Goal: Information Seeking & Learning: Learn about a topic

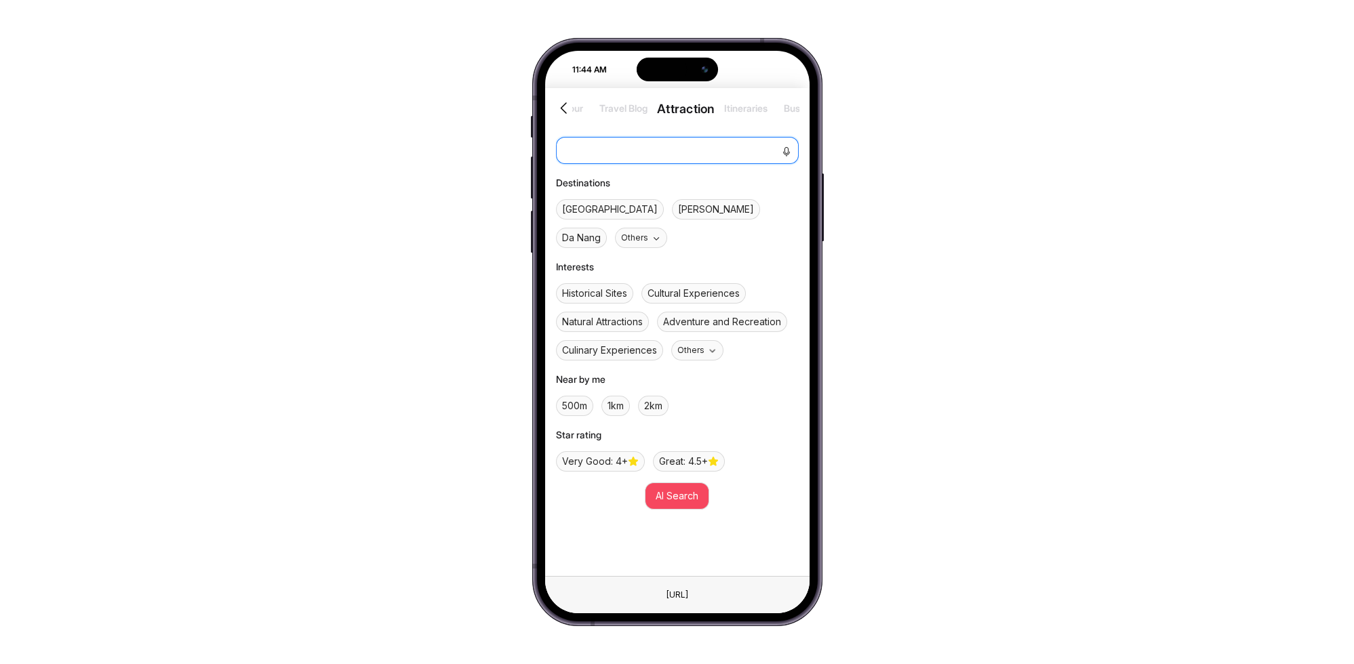
click at [593, 148] on textarea at bounding box center [677, 150] width 243 height 27
paste textarea "Blue Bloa Coffee & Eatery"
type textarea "Blue Bloa Coffee & Eatery"
click at [686, 489] on span "AI Search" at bounding box center [677, 496] width 43 height 15
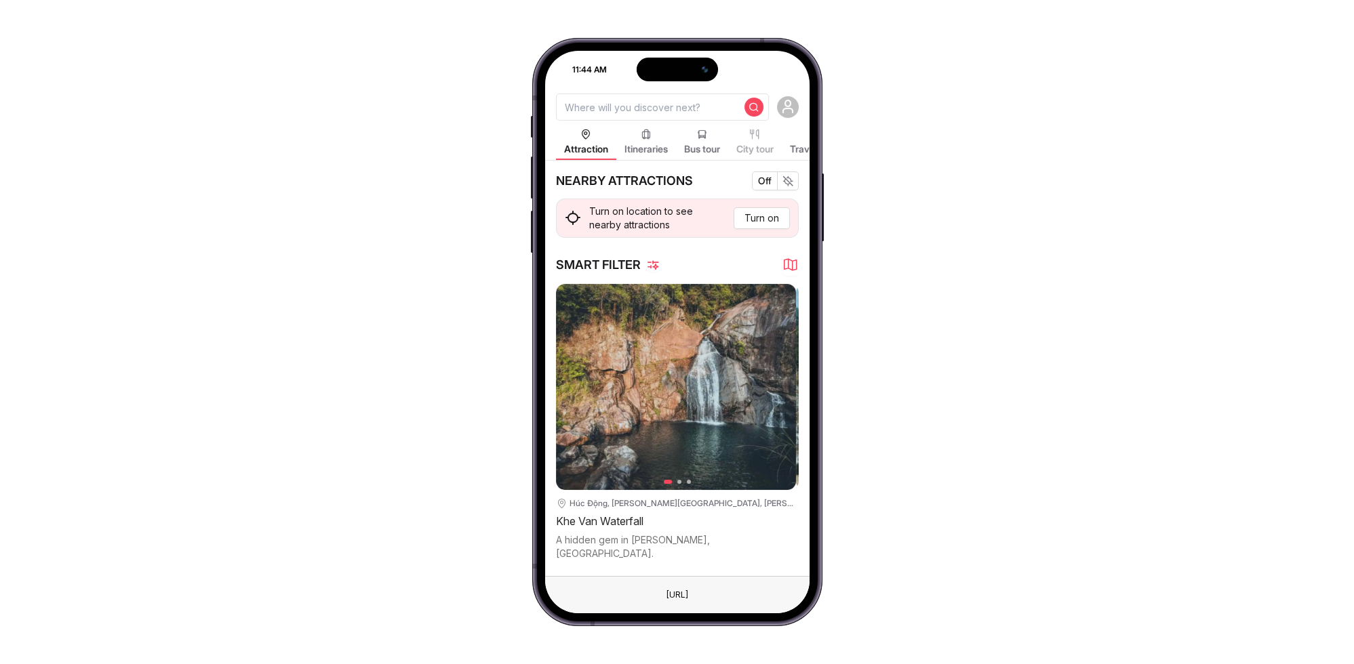
scroll to position [301, 0]
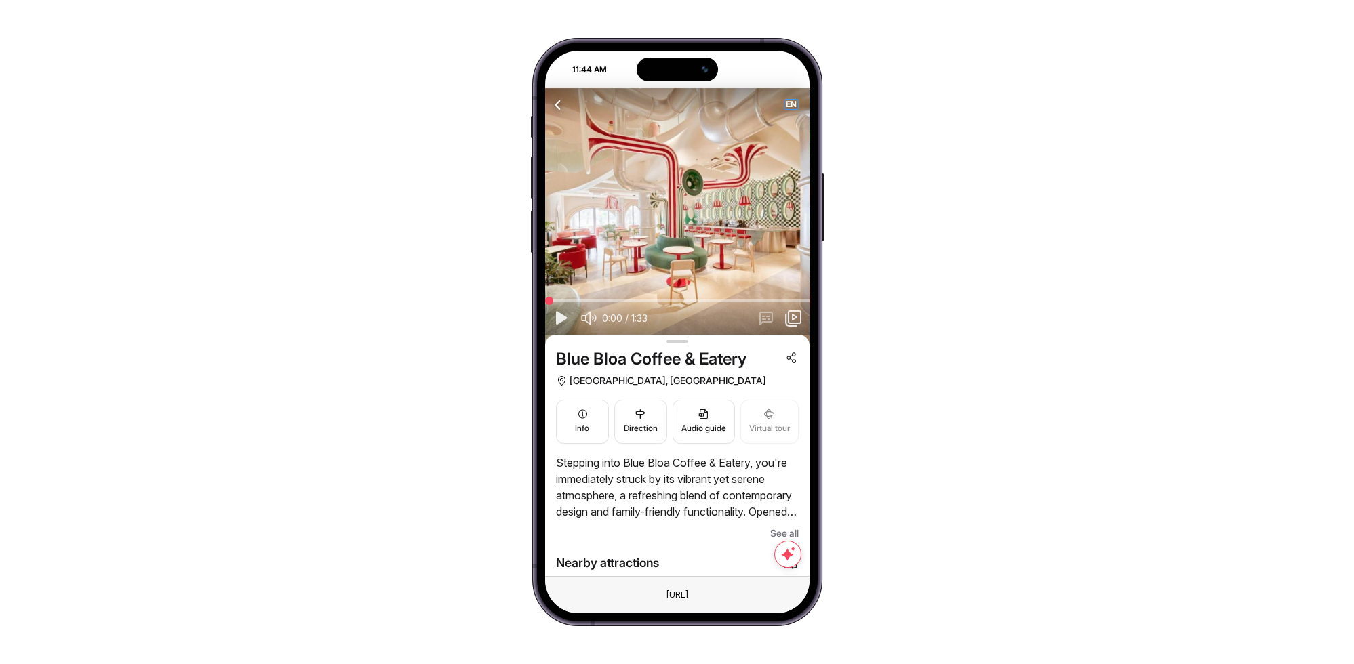
click at [785, 105] on span "EN" at bounding box center [792, 104] width 14 height 9
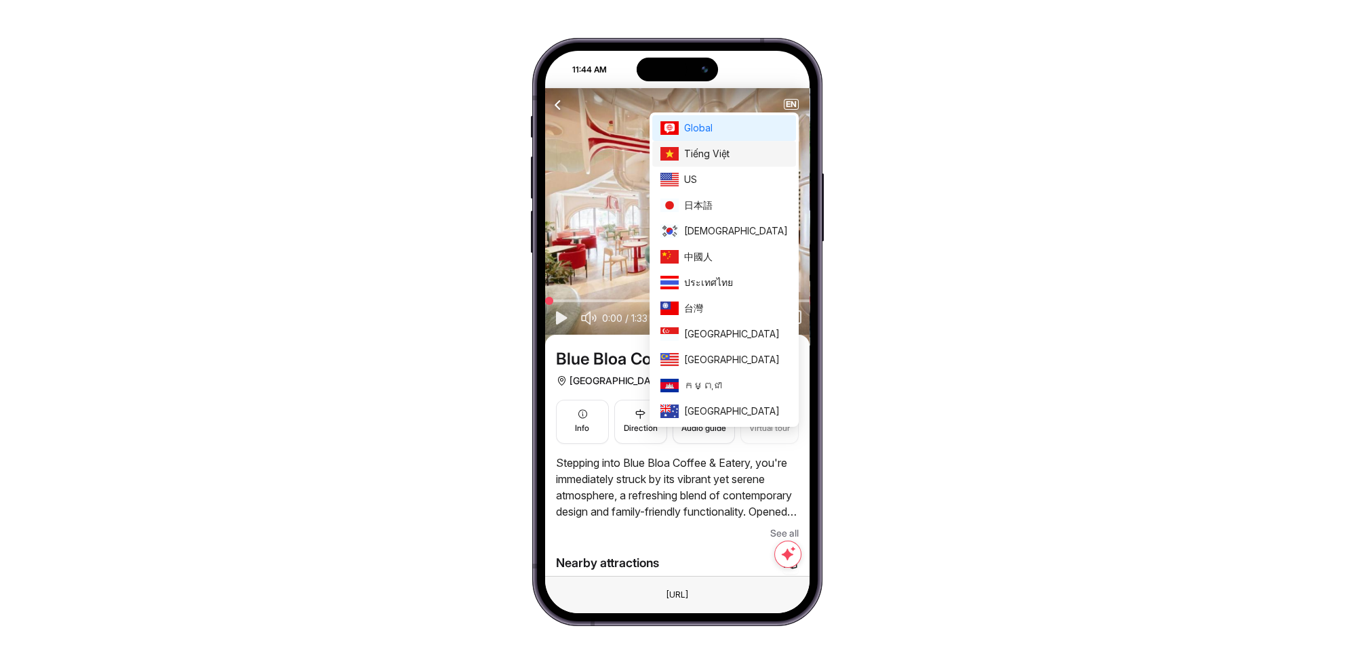
click at [761, 163] on li "Tiếng Việt" at bounding box center [724, 154] width 144 height 26
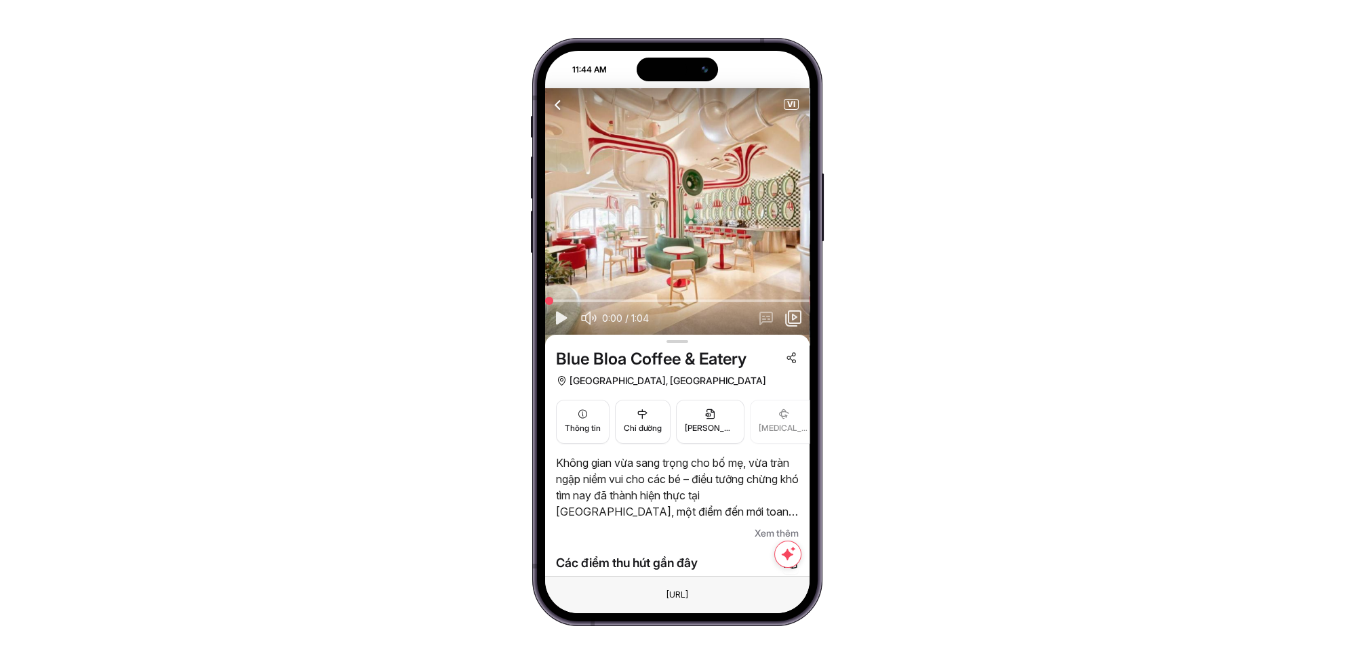
click at [765, 528] on span "Xem thêm" at bounding box center [777, 533] width 44 height 16
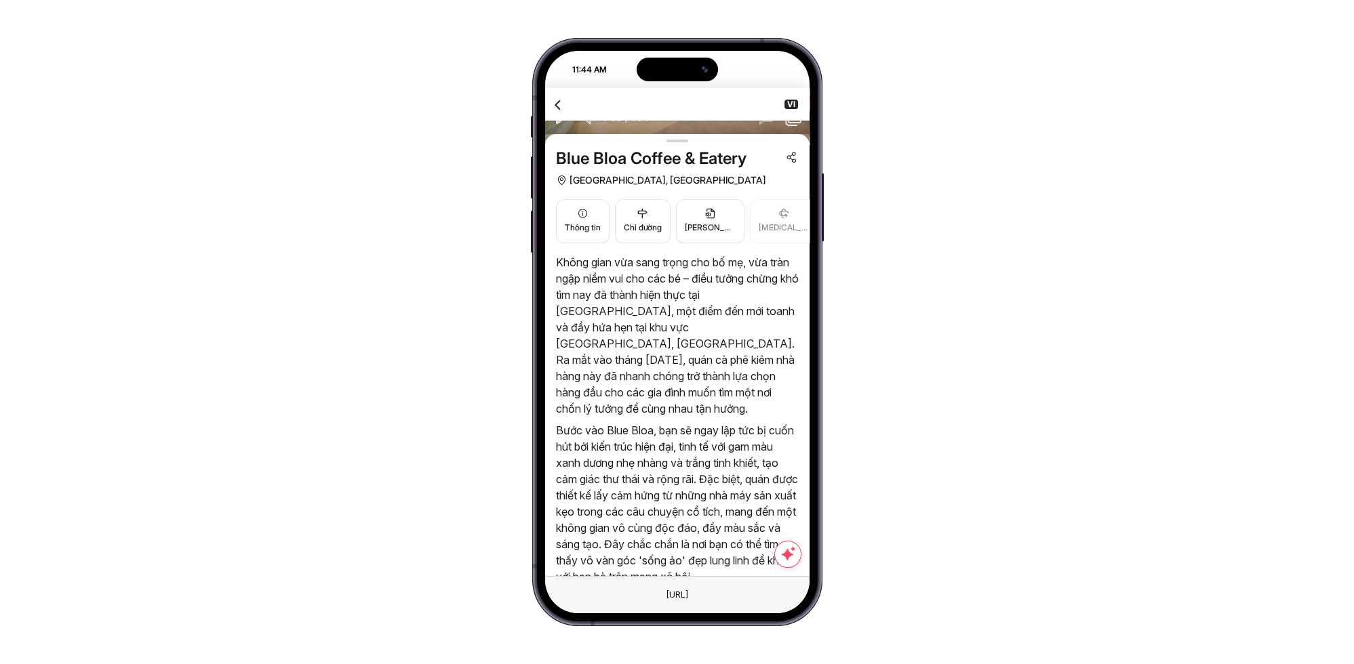
scroll to position [301, 0]
